Goal: Information Seeking & Learning: Compare options

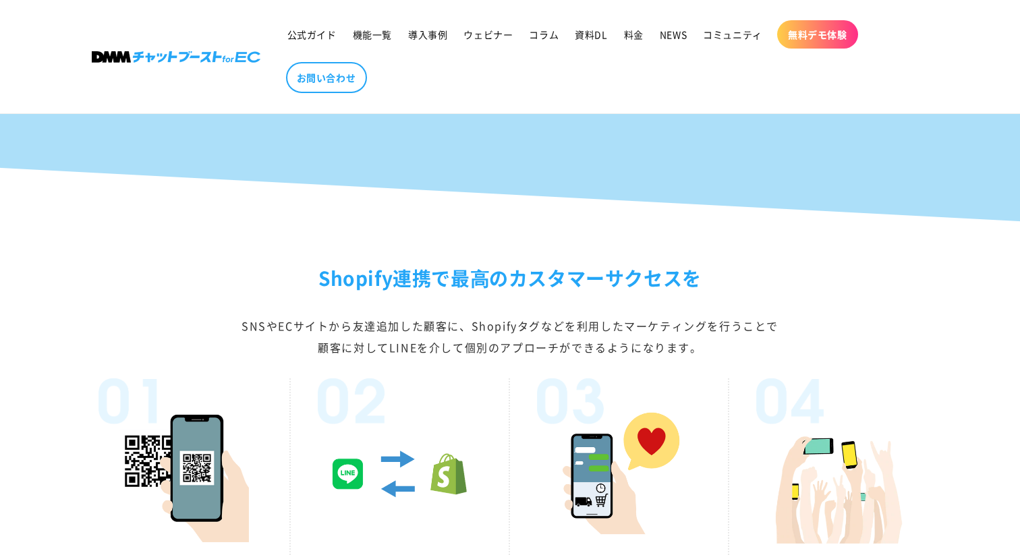
scroll to position [2179, 0]
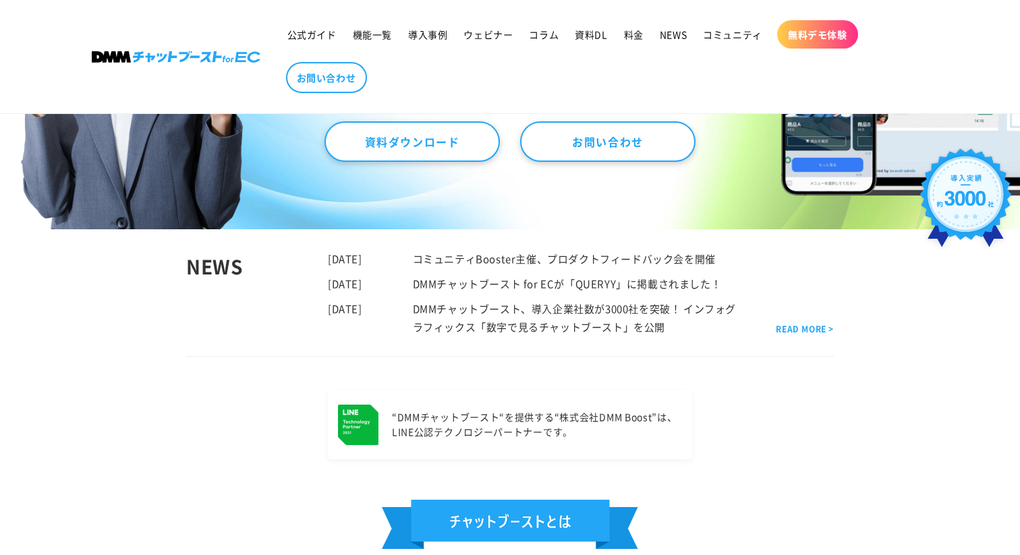
scroll to position [202, 0]
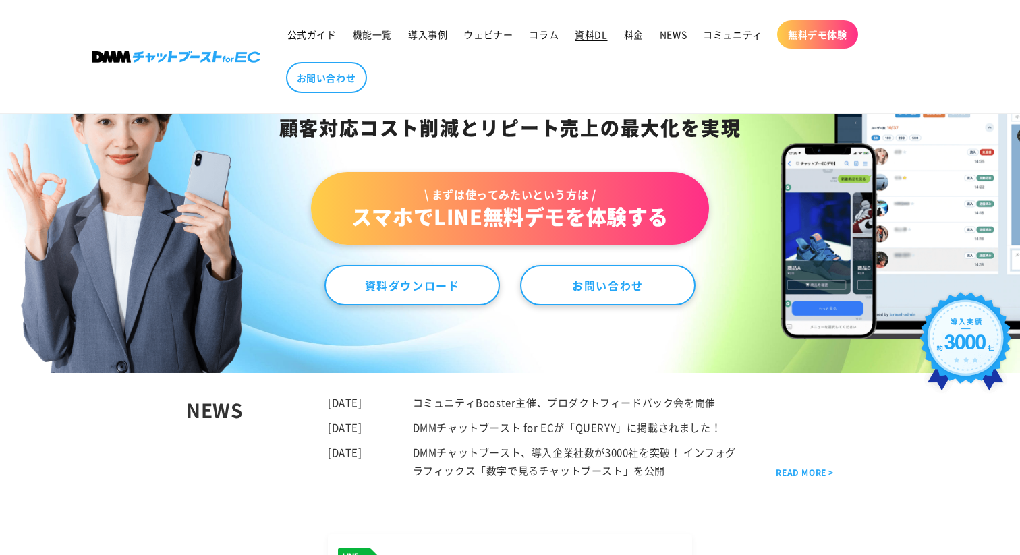
click at [589, 36] on span "資料DL" at bounding box center [591, 34] width 32 height 12
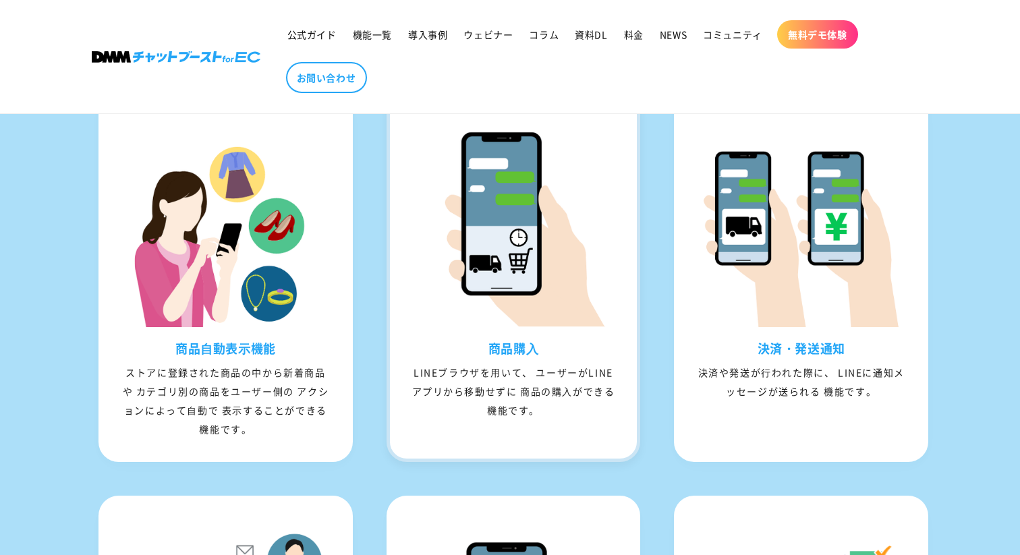
scroll to position [1333, 0]
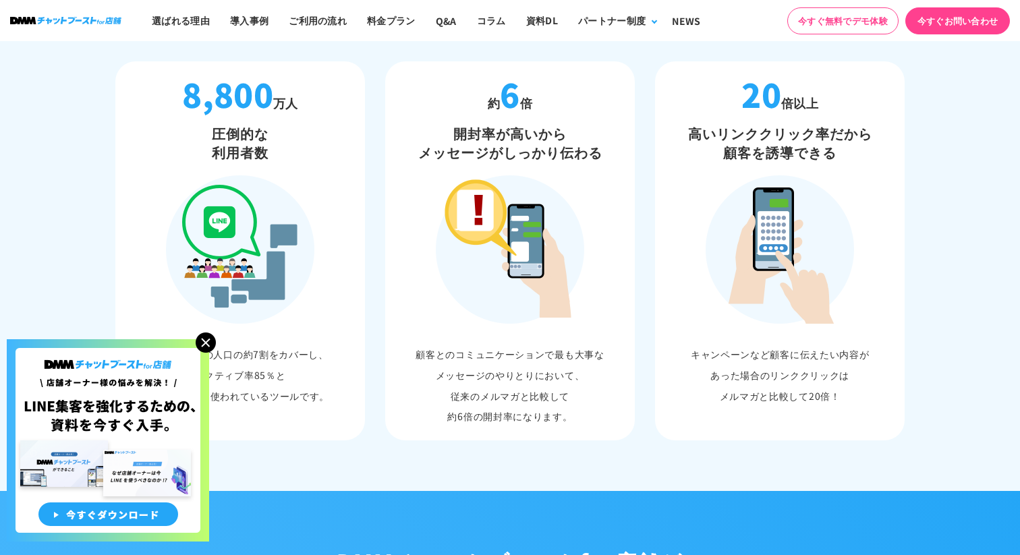
scroll to position [879, 0]
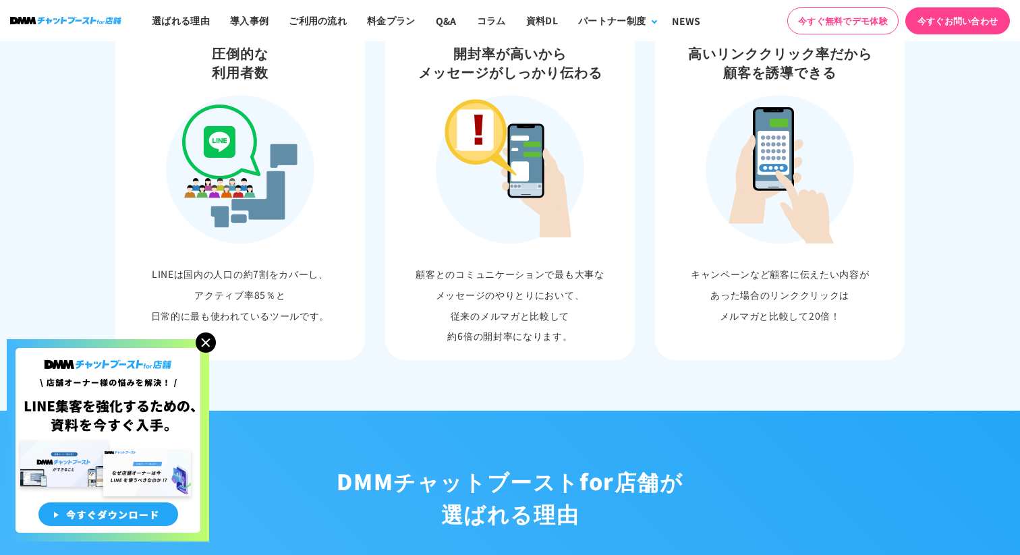
click at [204, 343] on img at bounding box center [206, 342] width 20 height 20
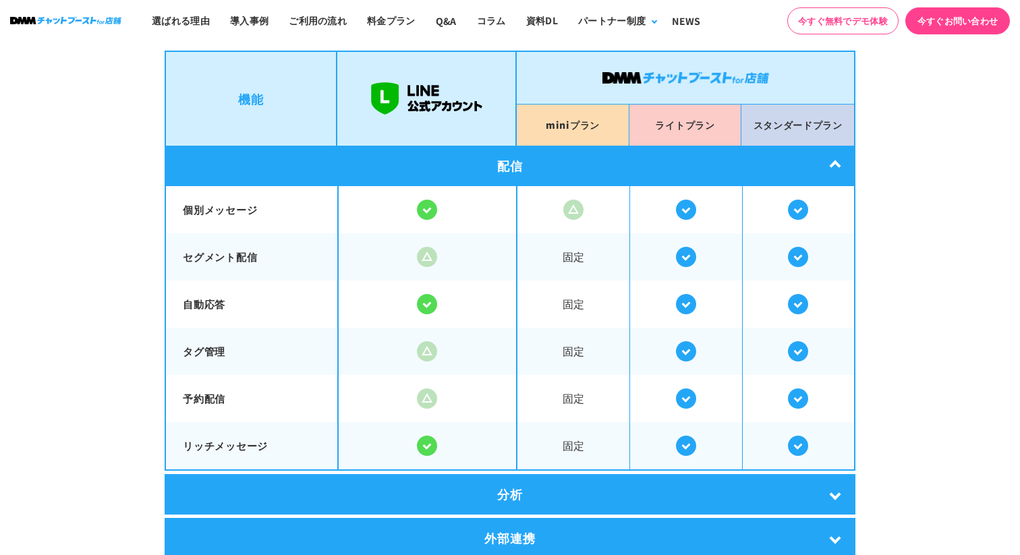
scroll to position [2320, 0]
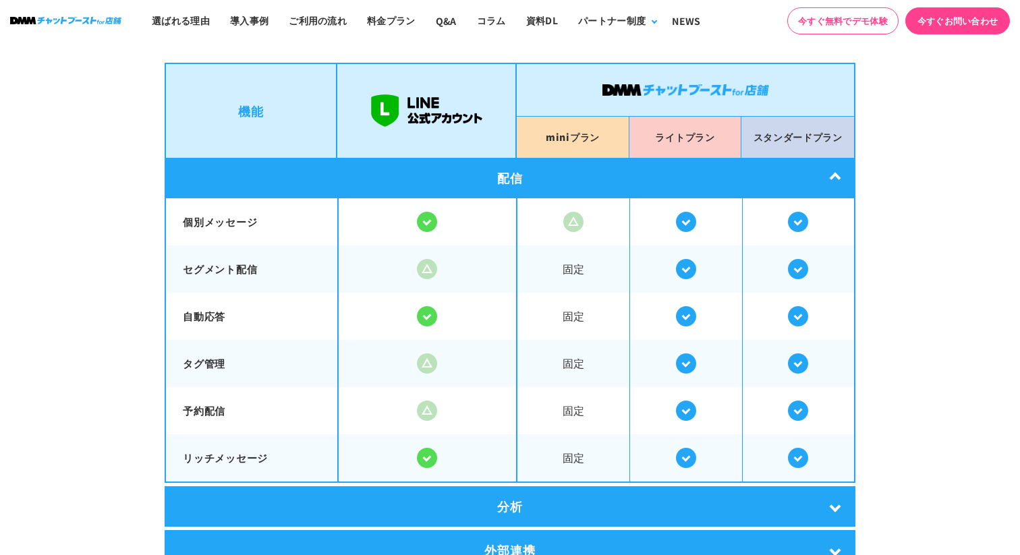
click at [826, 494] on div "分析" at bounding box center [510, 506] width 691 height 40
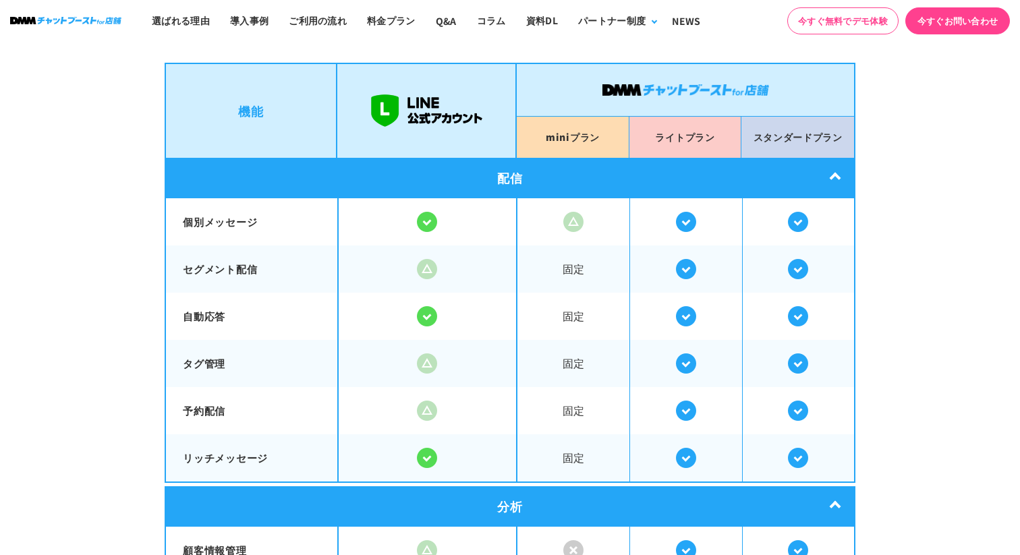
click at [835, 492] on div "分析" at bounding box center [510, 506] width 691 height 40
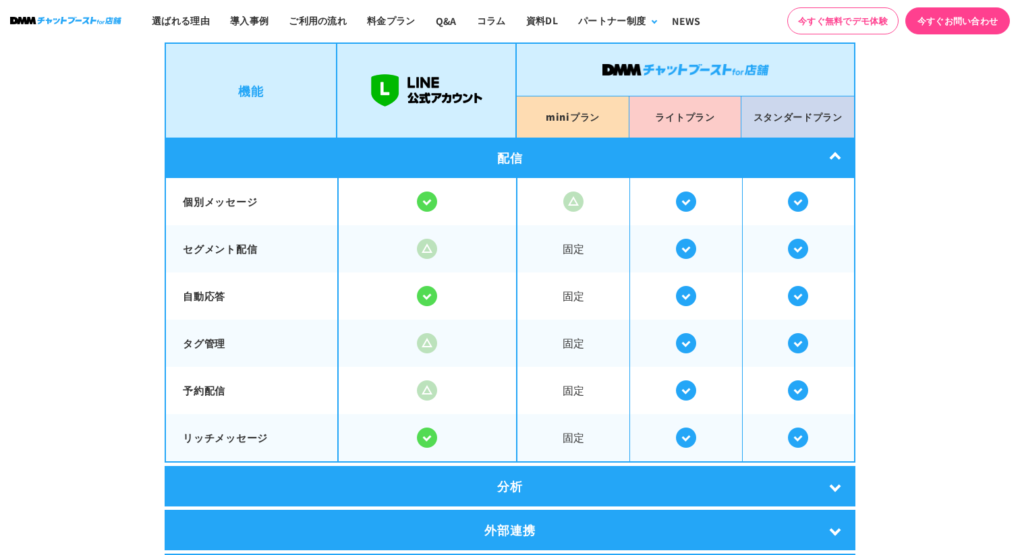
scroll to position [2339, 0]
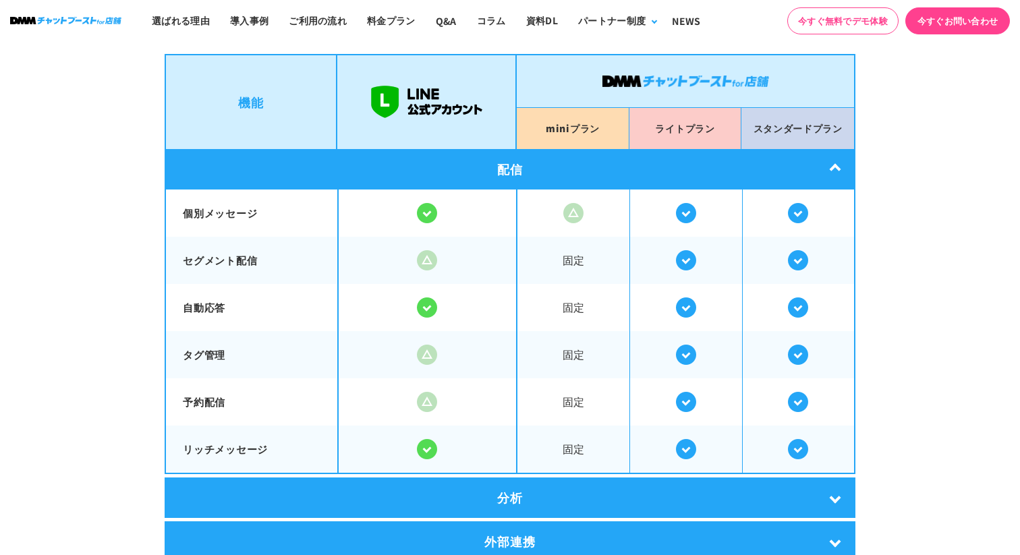
click at [463, 266] on td at bounding box center [427, 260] width 179 height 47
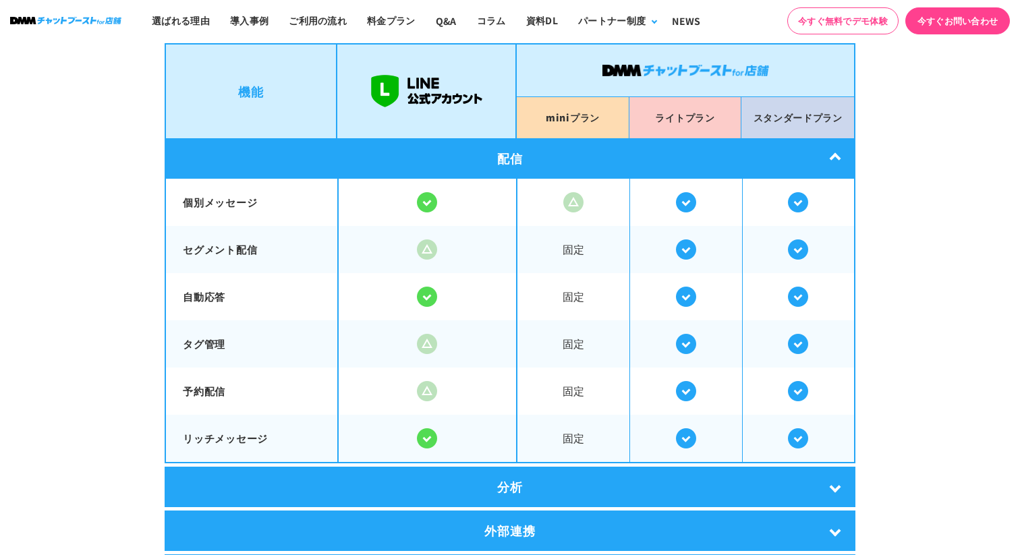
click at [403, 198] on div at bounding box center [428, 202] width 178 height 20
click at [914, 235] on section "LINE公式アカウントとの比較 DMMチャットブーストfor店舗は LINE公式アカウントの拡張機能です。 店舗オーナー様のLINEでの顧客対応を より便利に…" at bounding box center [510, 265] width 1020 height 861
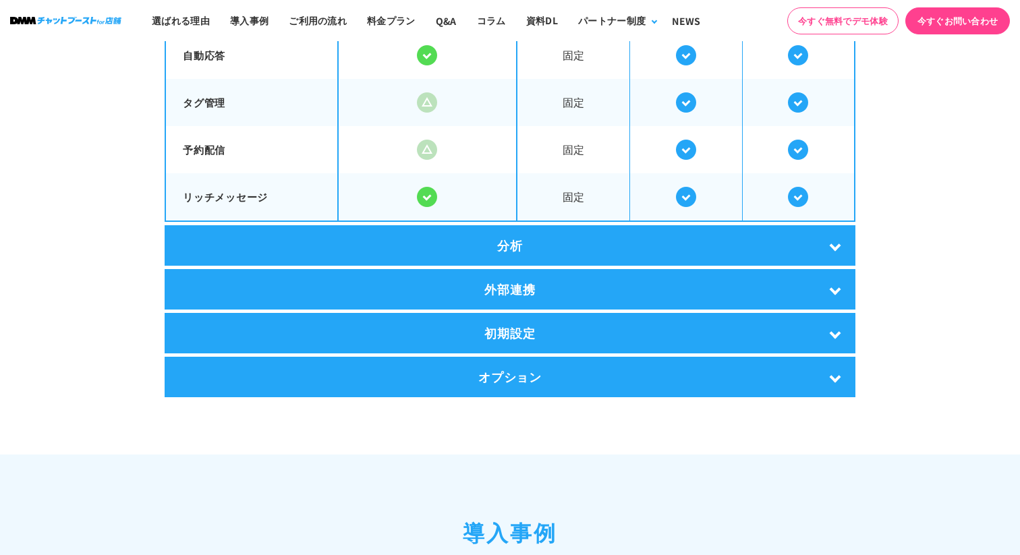
scroll to position [2583, 0]
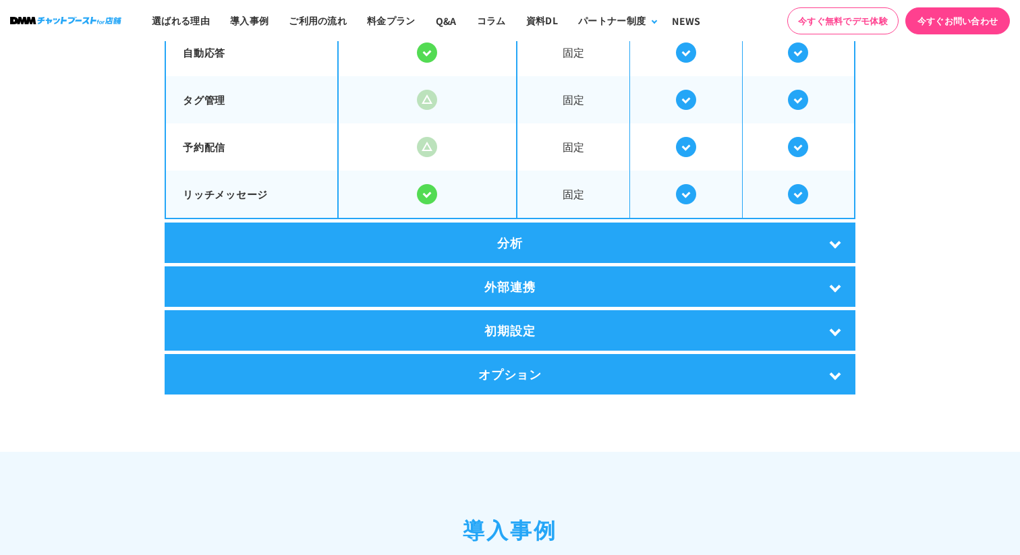
click at [825, 238] on div "分析" at bounding box center [510, 243] width 691 height 40
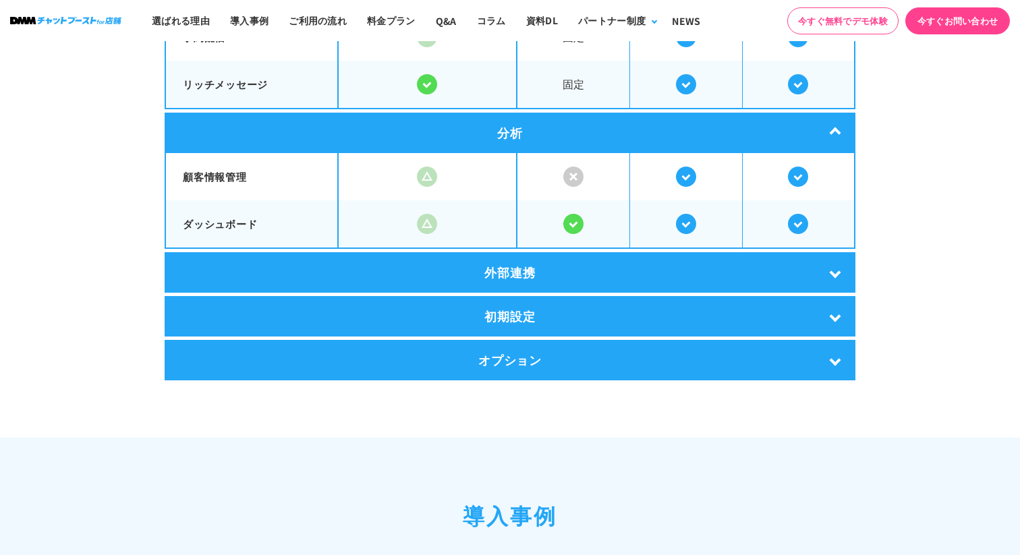
scroll to position [2707, 0]
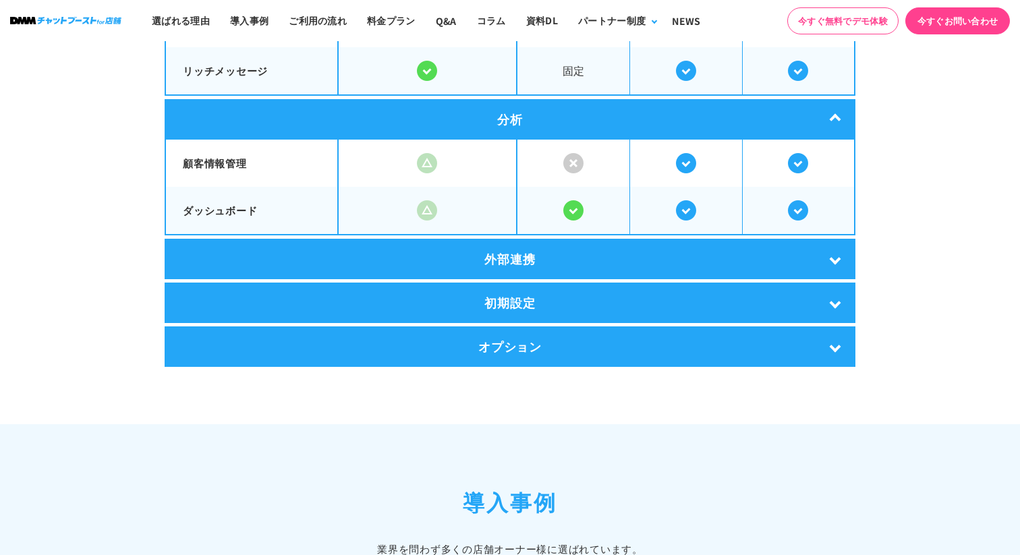
click at [819, 264] on div "外部連携" at bounding box center [510, 259] width 691 height 40
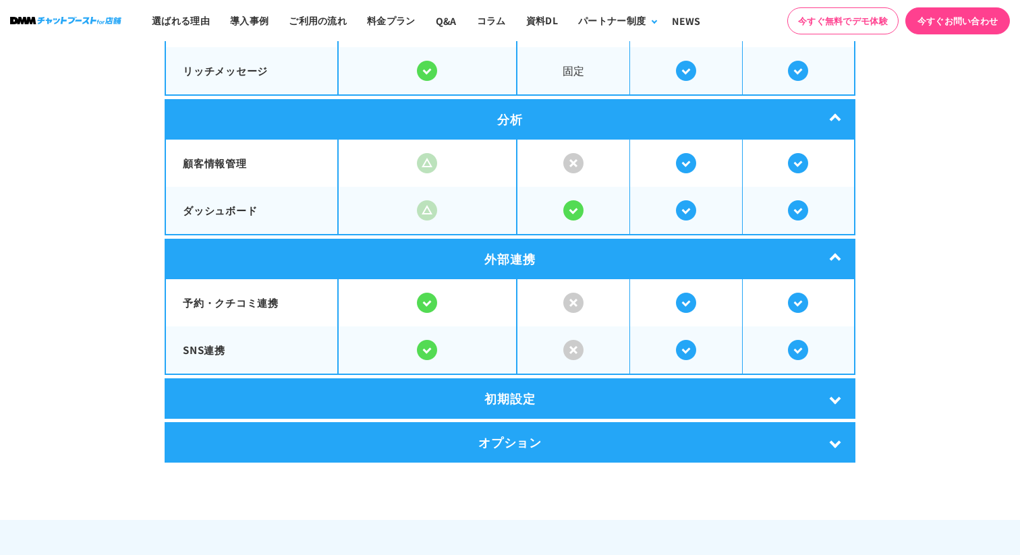
click at [798, 404] on div "初期設定" at bounding box center [510, 398] width 691 height 40
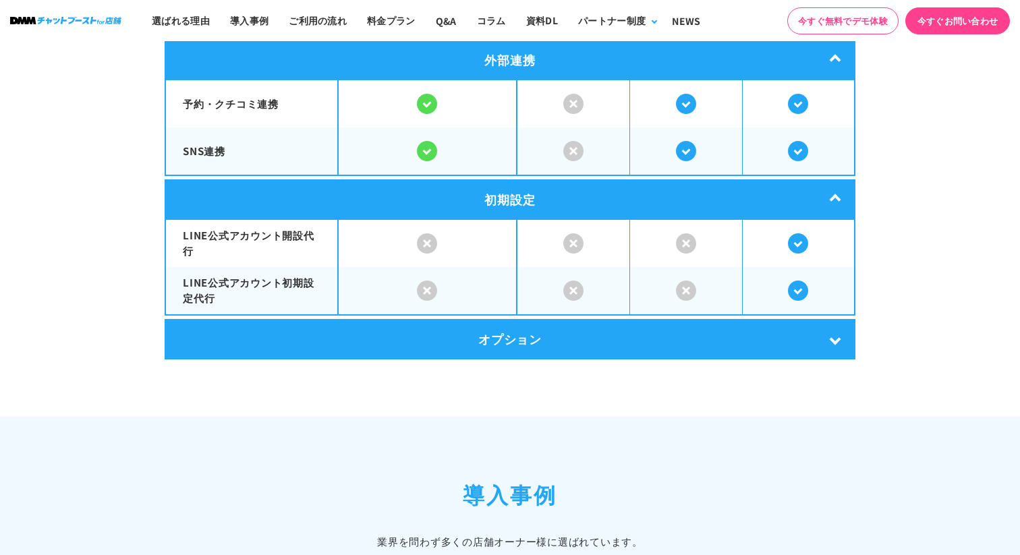
click at [804, 336] on div "オプション" at bounding box center [510, 339] width 691 height 40
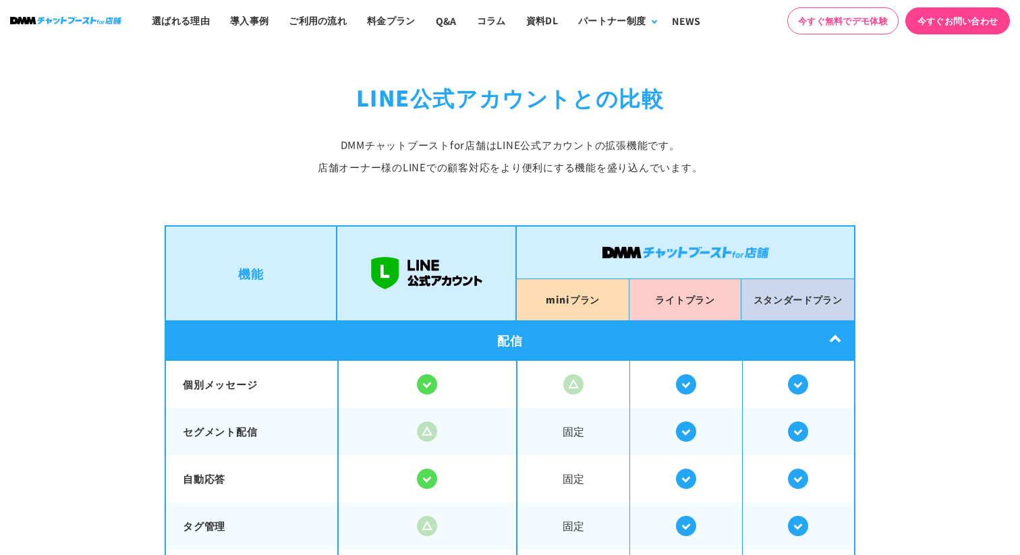
scroll to position [2140, 0]
